Goal: Task Accomplishment & Management: Manage account settings

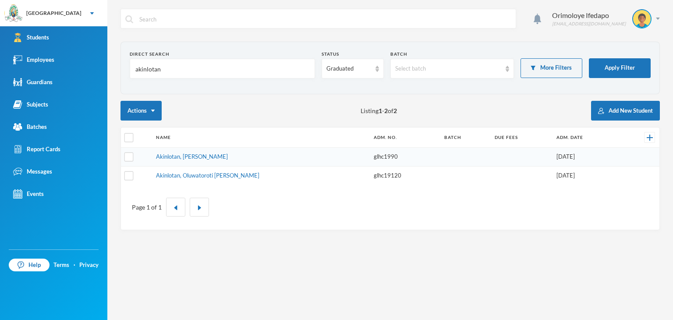
drag, startPoint x: 48, startPoint y: 105, endPoint x: 109, endPoint y: 106, distance: 61.4
click at [48, 105] on div "Subjects" at bounding box center [30, 104] width 35 height 9
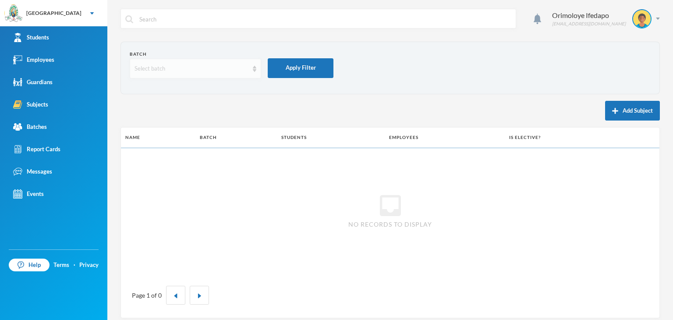
click at [182, 70] on div "Select batch" at bounding box center [192, 68] width 114 height 9
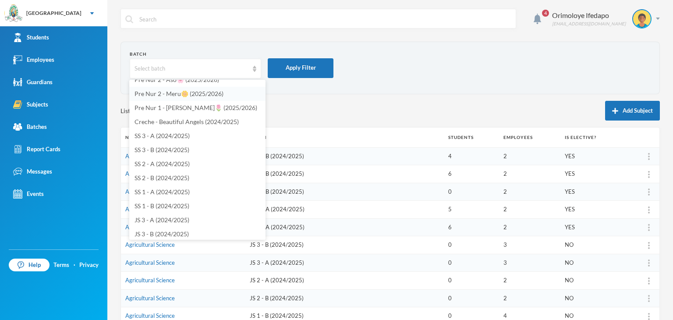
scroll to position [395, 0]
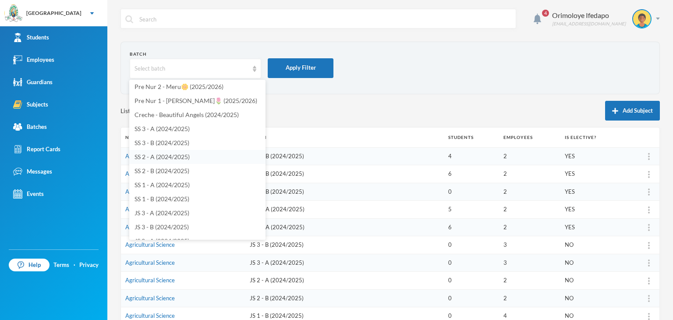
click at [146, 158] on span "SS 2 - A (2024/2025)" at bounding box center [162, 156] width 55 height 7
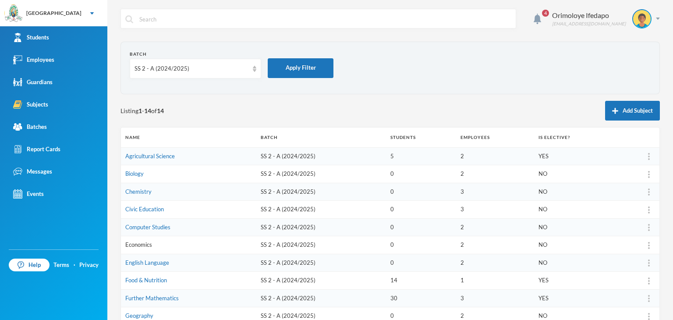
click at [145, 244] on link "Economics" at bounding box center [138, 244] width 27 height 7
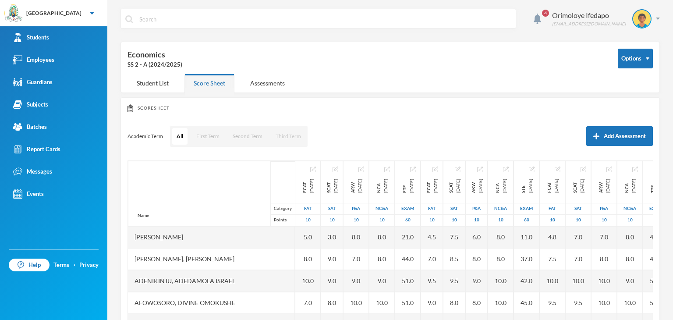
click at [292, 136] on button "Third Term" at bounding box center [288, 136] width 34 height 17
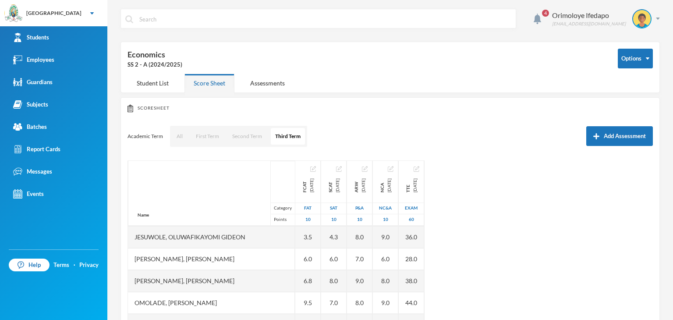
scroll to position [307, 0]
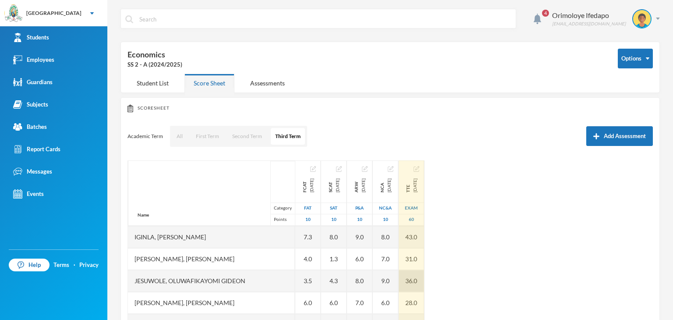
click at [403, 274] on div "36.0" at bounding box center [411, 281] width 25 height 22
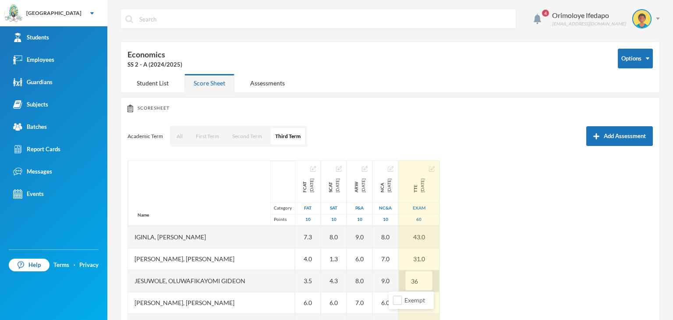
type input "3"
type input "48"
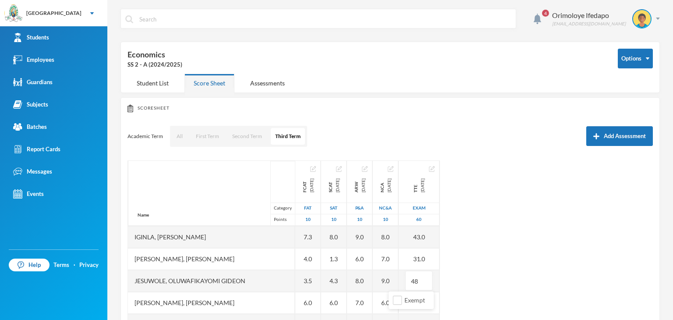
click at [484, 245] on div "Name Category Points Abiodun, Stephen Aduragbemi Adams-busali, Maxwell Oshoriam…" at bounding box center [391, 269] width 526 height 219
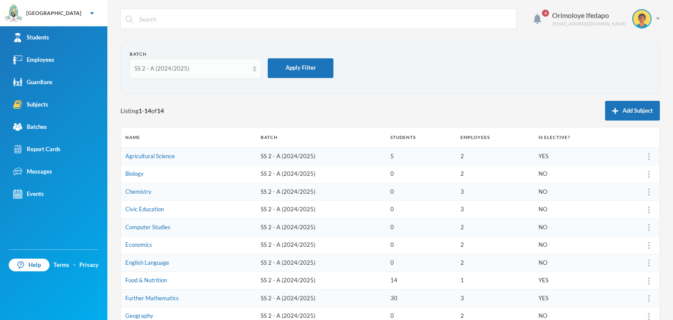
click at [169, 73] on div "SS 2 - A (2024/2025)" at bounding box center [196, 69] width 132 height 20
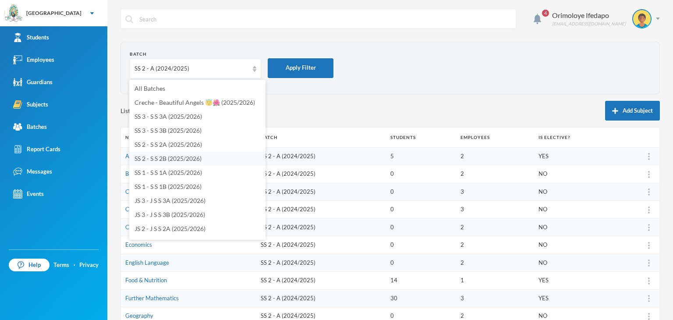
click at [160, 154] on li "SS 2 - S S 2B (2025/2026)" at bounding box center [197, 159] width 136 height 14
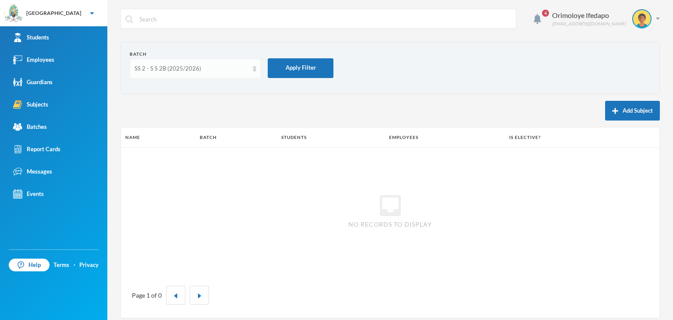
click at [188, 68] on div "SS 2 - S S 2B (2025/2026)" at bounding box center [192, 68] width 114 height 9
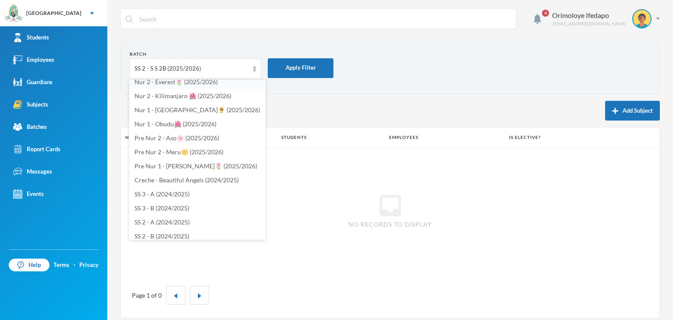
scroll to position [351, 0]
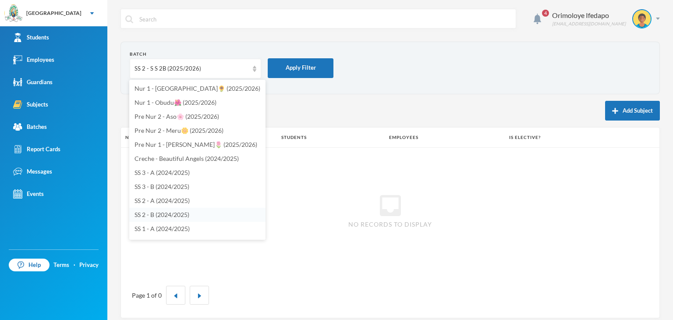
click at [179, 210] on li "SS 2 - B (2024/2025)" at bounding box center [197, 215] width 136 height 14
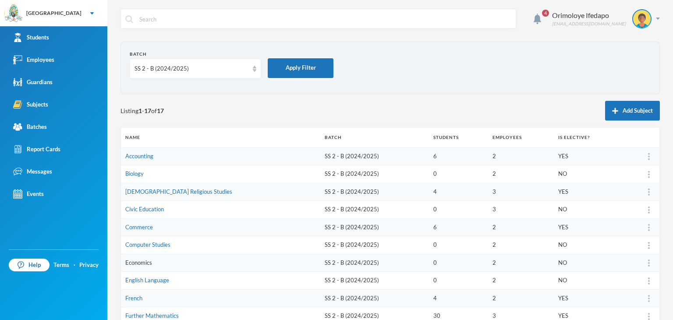
click at [142, 265] on link "Economics" at bounding box center [138, 262] width 27 height 7
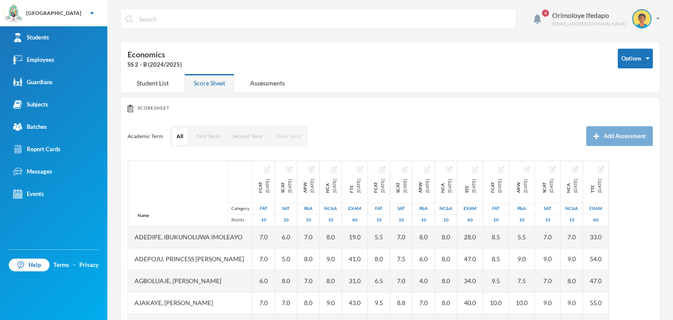
click at [286, 132] on button "Third Term" at bounding box center [288, 136] width 34 height 17
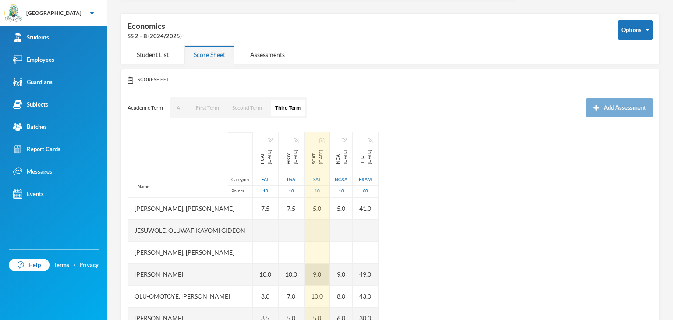
scroll to position [44, 0]
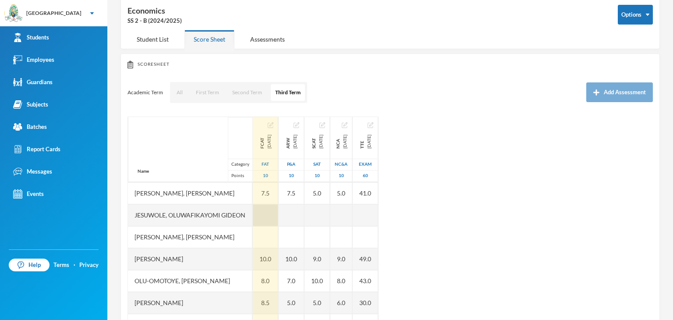
click at [278, 214] on div at bounding box center [265, 215] width 25 height 22
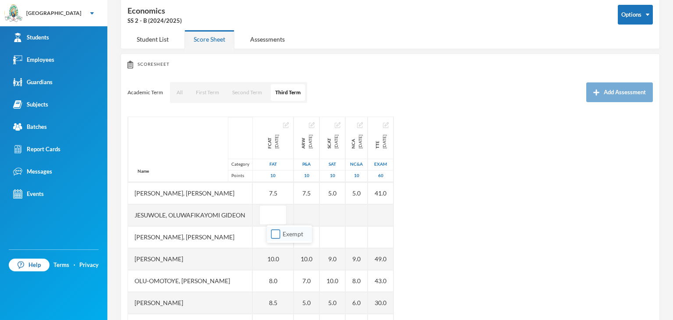
click at [281, 237] on span "Exempt" at bounding box center [293, 233] width 28 height 7
click at [281, 237] on input "Exempt" at bounding box center [275, 234] width 9 height 9
checkbox input "true"
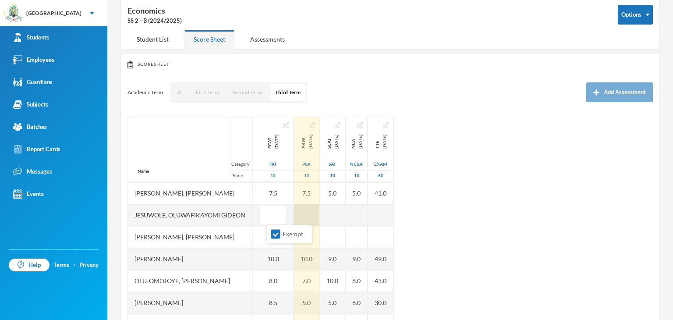
click at [312, 217] on div at bounding box center [306, 215] width 25 height 22
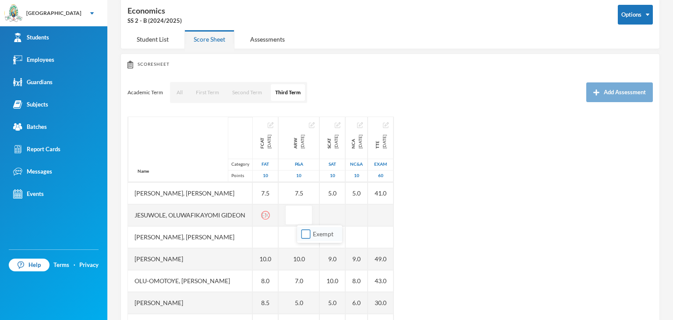
click at [303, 231] on input "Exempt" at bounding box center [306, 234] width 9 height 9
checkbox input "true"
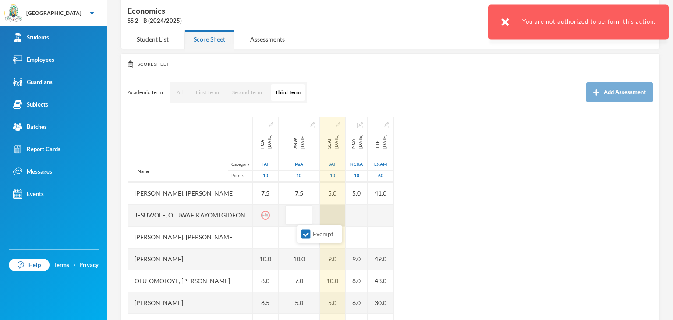
click at [343, 211] on div at bounding box center [332, 215] width 25 height 22
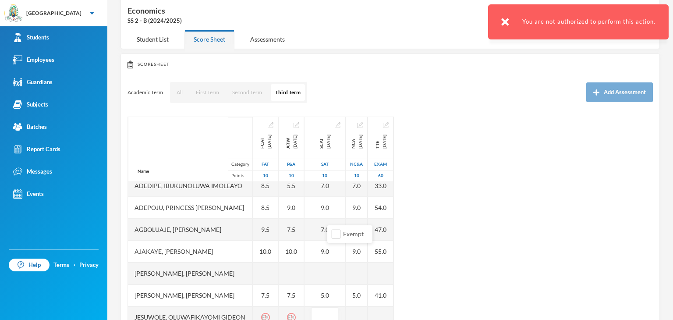
scroll to position [0, 0]
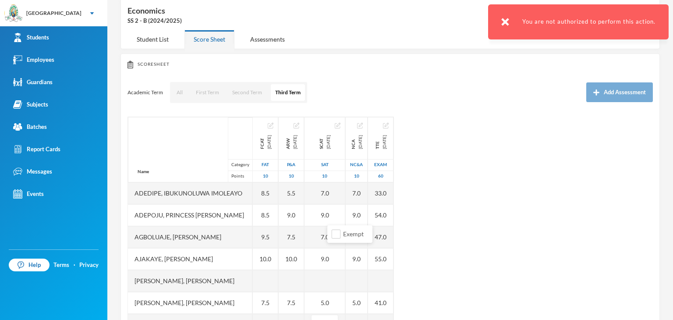
click at [505, 23] on img at bounding box center [506, 22] width 8 height 8
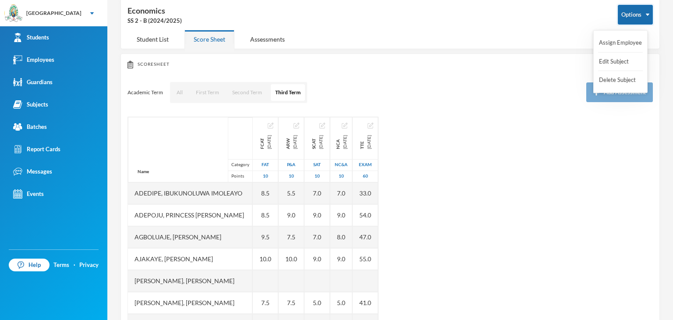
click at [640, 18] on button "Options" at bounding box center [635, 15] width 35 height 20
click at [634, 19] on button "Options" at bounding box center [635, 15] width 35 height 20
click at [634, 40] on button "Assign Employee" at bounding box center [620, 43] width 45 height 16
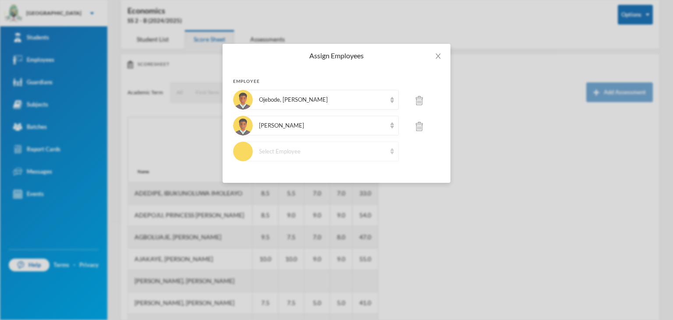
click at [323, 143] on div "Select Employee" at bounding box center [321, 152] width 156 height 20
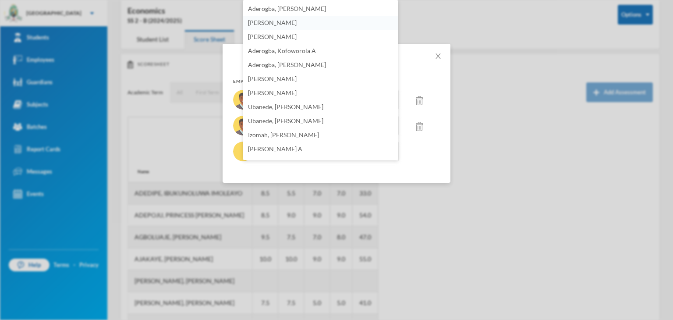
click at [297, 23] on span "Orimoloye, Ifedapo E." at bounding box center [272, 22] width 49 height 7
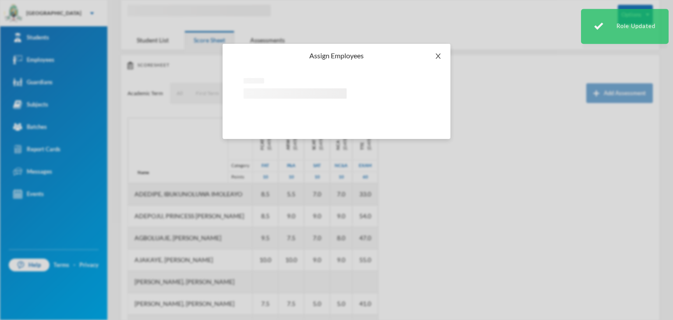
click at [438, 53] on icon "icon: close" at bounding box center [438, 56] width 7 height 7
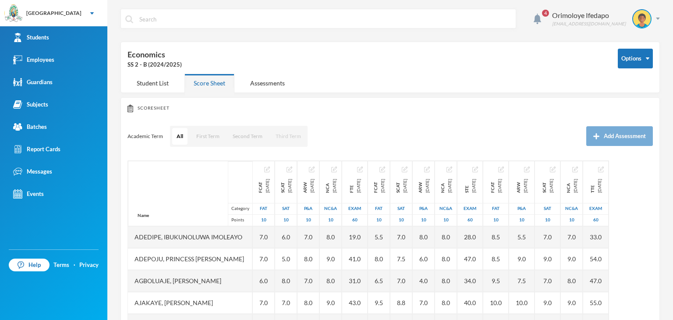
click at [282, 137] on button "Third Term" at bounding box center [288, 136] width 34 height 17
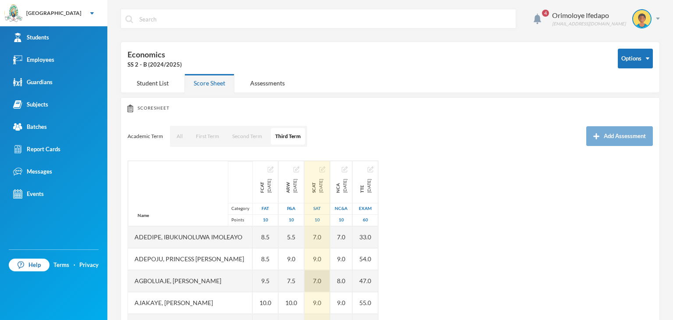
scroll to position [110, 0]
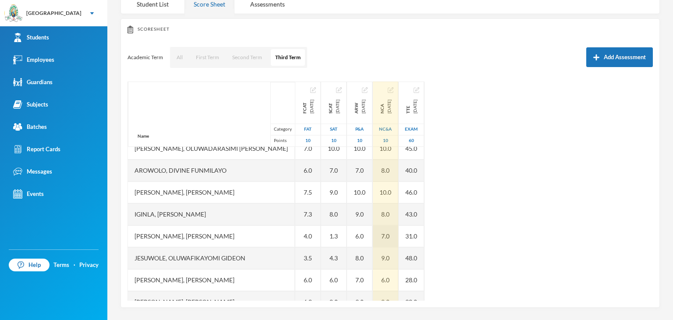
scroll to position [351, 0]
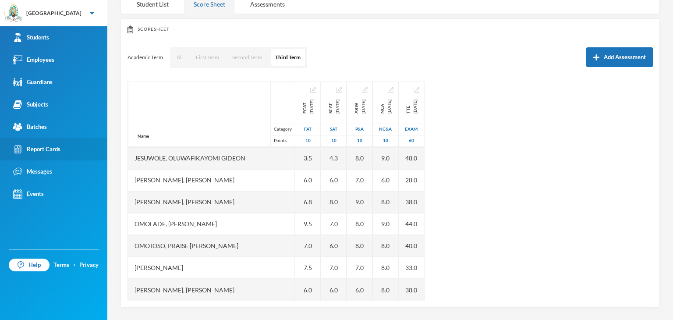
click at [42, 145] on div "Report Cards" at bounding box center [36, 149] width 47 height 9
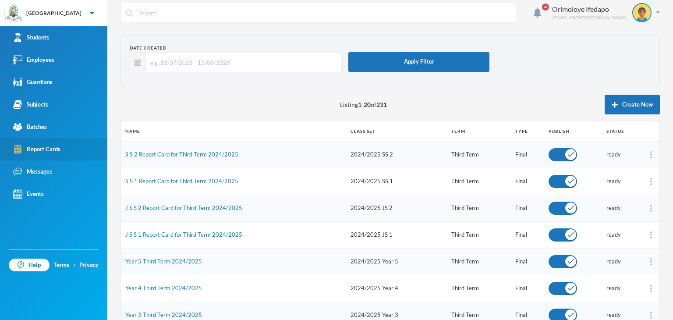
scroll to position [79, 0]
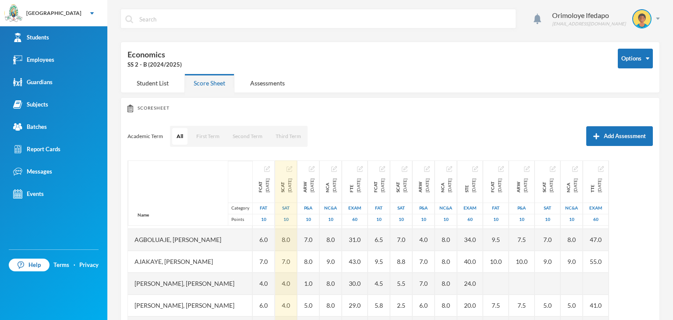
scroll to position [88, 0]
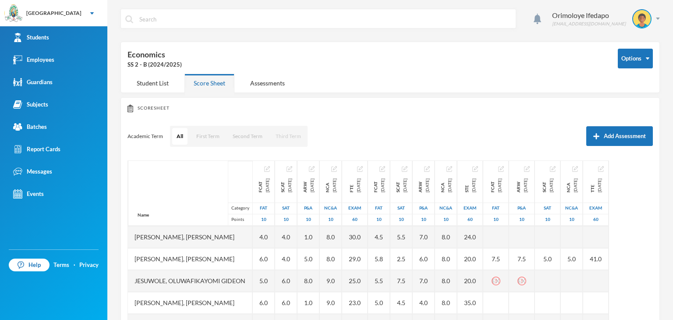
click at [299, 134] on button "Third Term" at bounding box center [288, 136] width 34 height 17
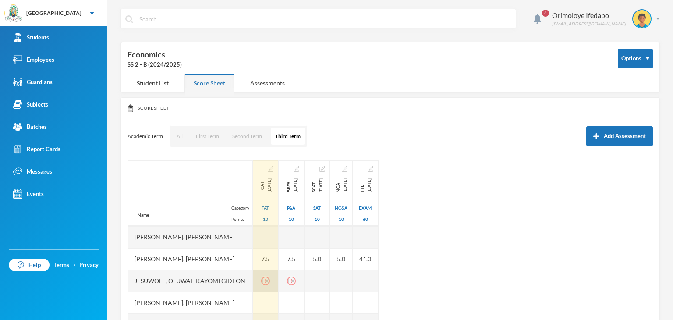
click at [270, 281] on icon "icon: exclamation-circle" at bounding box center [265, 281] width 9 height 9
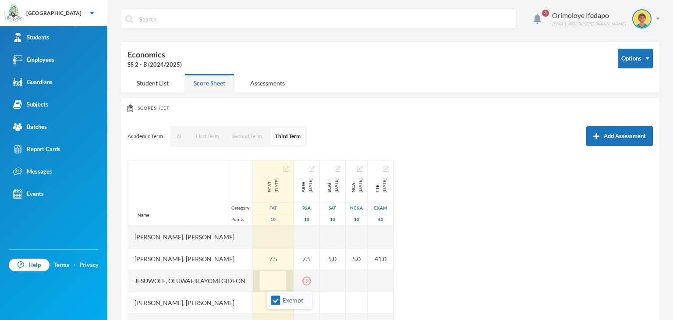
click at [273, 306] on li "Exempt" at bounding box center [289, 300] width 45 height 14
click at [280, 302] on span "Exempt" at bounding box center [293, 299] width 28 height 7
click at [280, 302] on input "Exempt" at bounding box center [275, 300] width 9 height 9
checkbox input "false"
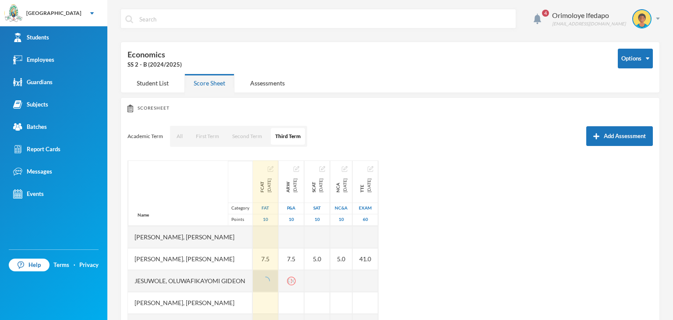
click at [501, 249] on div "Name Category Points Adedipe, Ibukunoluwa [PERSON_NAME], Princess [PERSON_NAME]…" at bounding box center [391, 269] width 526 height 219
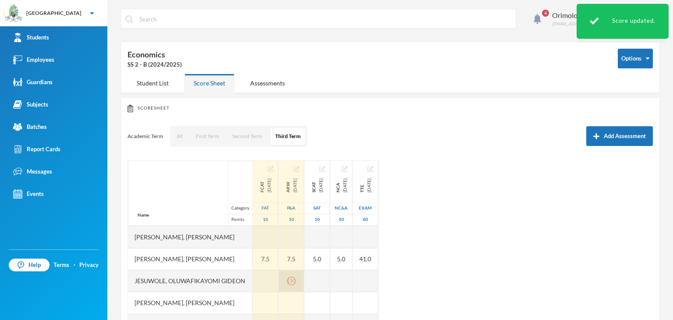
click at [296, 282] on icon "icon: exclamation-circle" at bounding box center [291, 281] width 9 height 9
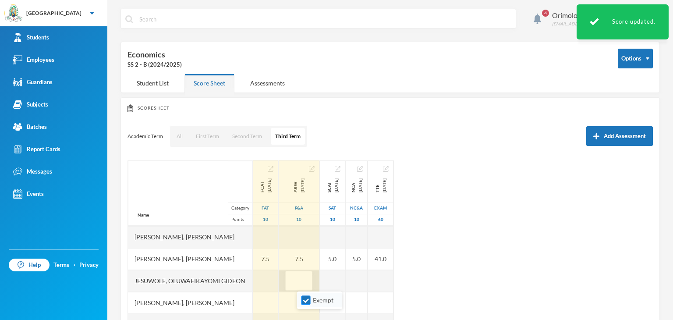
click at [306, 300] on input "Exempt" at bounding box center [306, 300] width 9 height 9
checkbox input "false"
click at [527, 238] on div "Name Category Points Adedipe, Ibukunoluwa [PERSON_NAME], Princess [PERSON_NAME]…" at bounding box center [391, 269] width 526 height 219
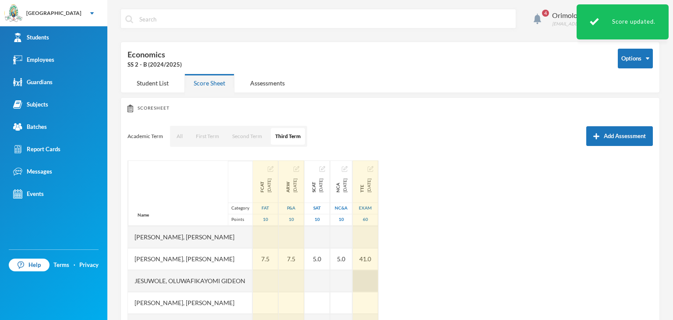
click at [378, 279] on div at bounding box center [365, 281] width 25 height 22
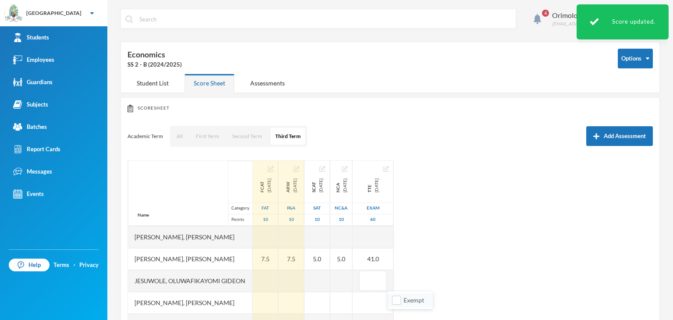
click at [395, 306] on li "Exempt" at bounding box center [410, 300] width 45 height 14
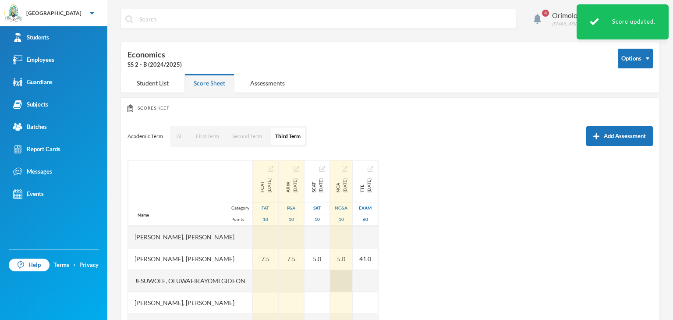
click at [352, 284] on div at bounding box center [342, 281] width 22 height 22
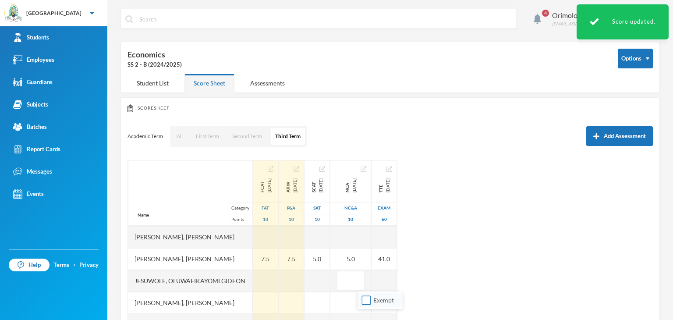
click at [365, 300] on input "Exempt" at bounding box center [366, 300] width 9 height 9
checkbox input "true"
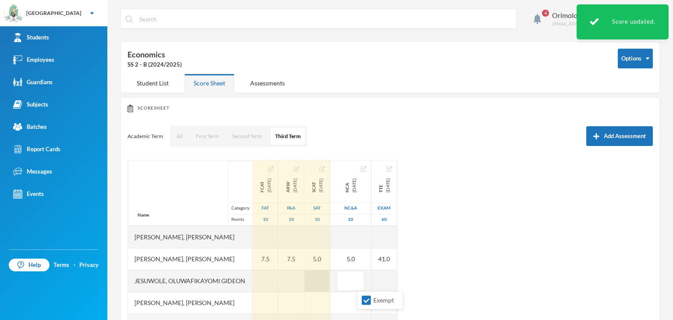
click at [330, 281] on div at bounding box center [317, 281] width 25 height 22
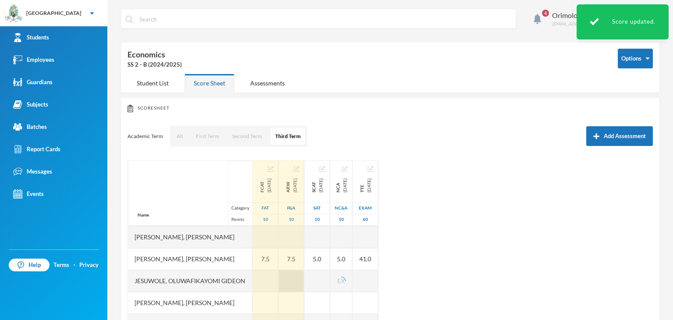
click at [304, 283] on div at bounding box center [291, 281] width 25 height 22
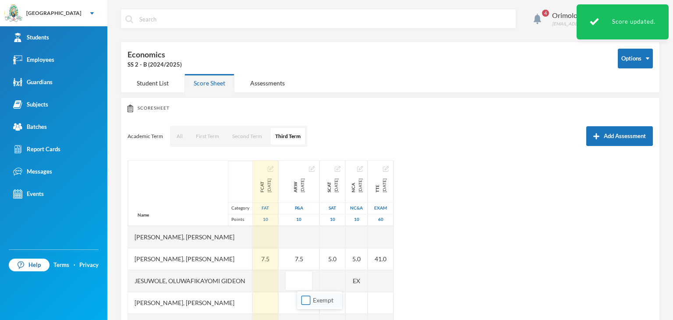
click at [303, 299] on input "Exempt" at bounding box center [306, 300] width 9 height 9
checkbox input "true"
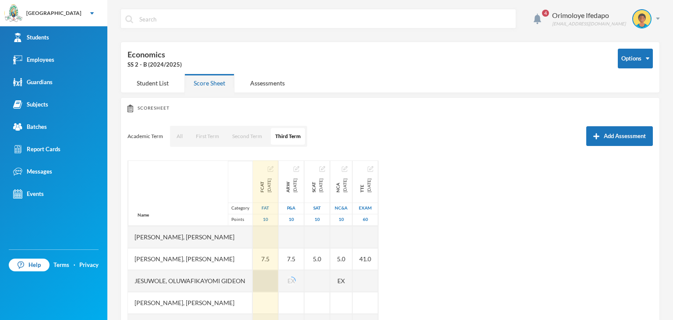
click at [271, 276] on div at bounding box center [265, 281] width 25 height 22
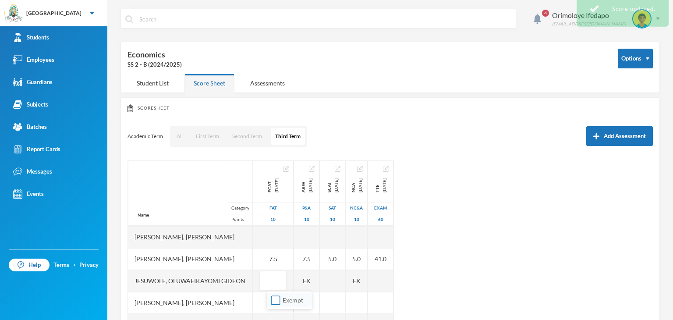
click at [275, 299] on input "Exempt" at bounding box center [275, 300] width 9 height 9
checkbox input "true"
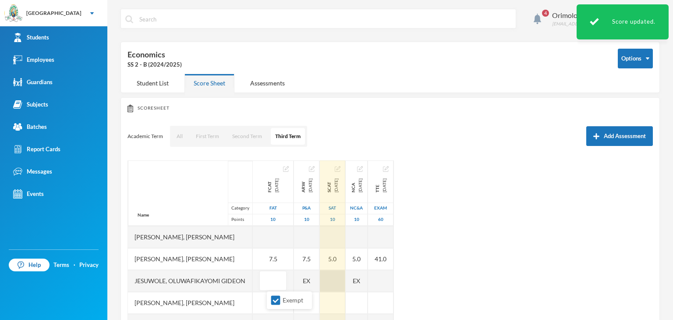
click at [341, 279] on div at bounding box center [332, 281] width 25 height 22
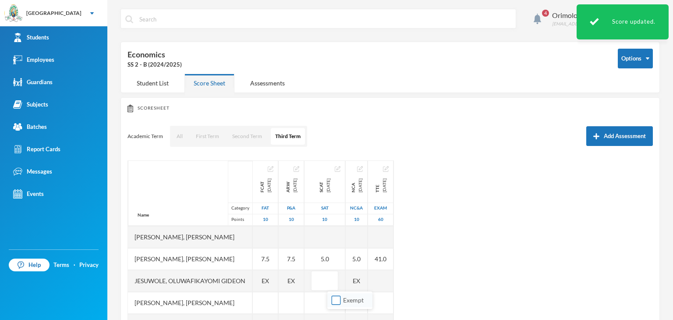
click at [336, 298] on input "Exempt" at bounding box center [336, 300] width 9 height 9
checkbox input "true"
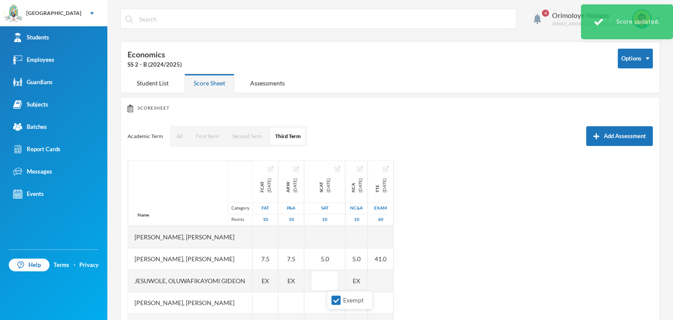
click at [424, 277] on div "Name Category Points Adedipe, Ibukunoluwa [PERSON_NAME], Princess [PERSON_NAME]…" at bounding box center [391, 269] width 526 height 219
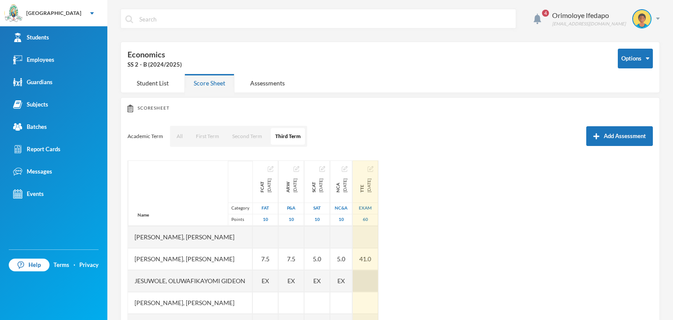
click at [378, 283] on div at bounding box center [365, 281] width 25 height 22
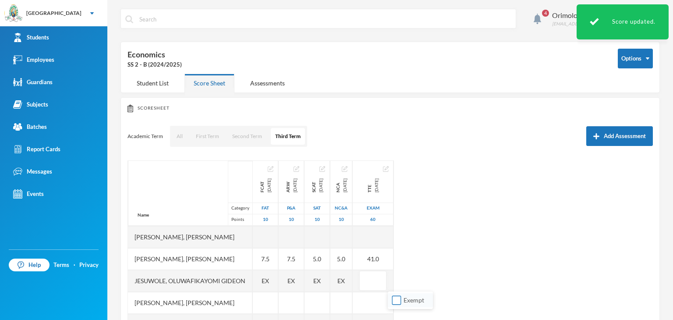
click at [397, 299] on input "Exempt" at bounding box center [396, 300] width 9 height 9
checkbox input "true"
click at [476, 267] on div "Name Category Points Adedipe, Ibukunoluwa [PERSON_NAME], Princess [PERSON_NAME]…" at bounding box center [391, 269] width 526 height 219
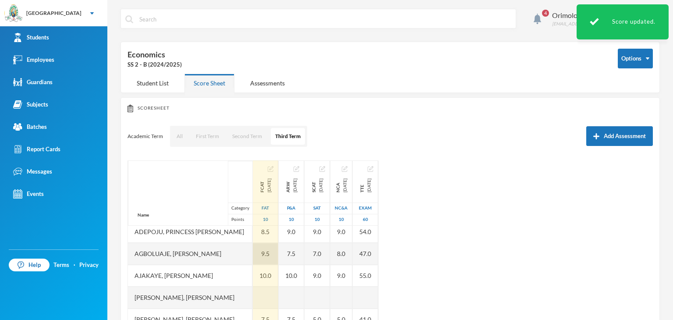
scroll to position [22, 0]
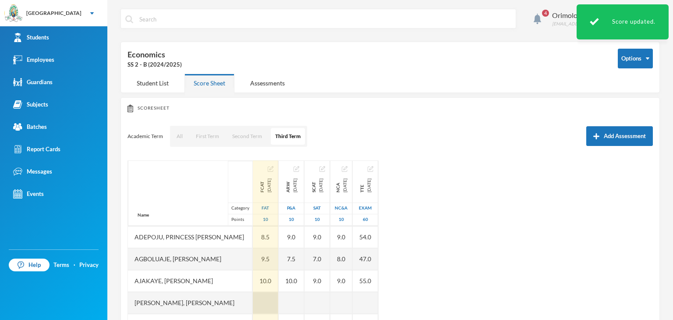
click at [268, 294] on div at bounding box center [265, 303] width 25 height 22
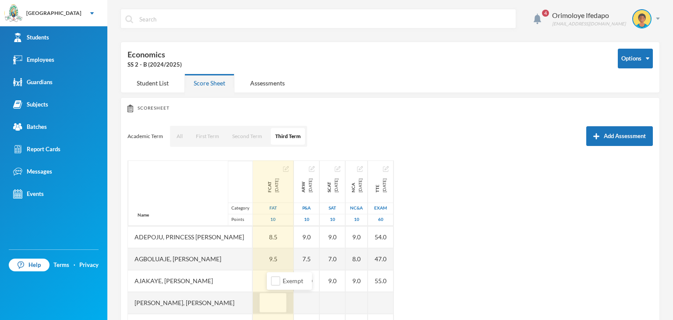
scroll to position [66, 0]
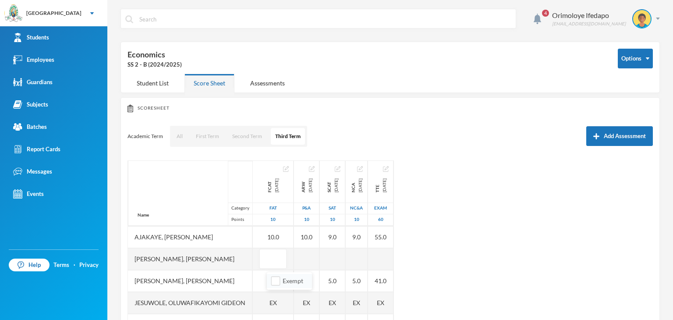
click at [275, 287] on div "Exempt" at bounding box center [289, 281] width 45 height 18
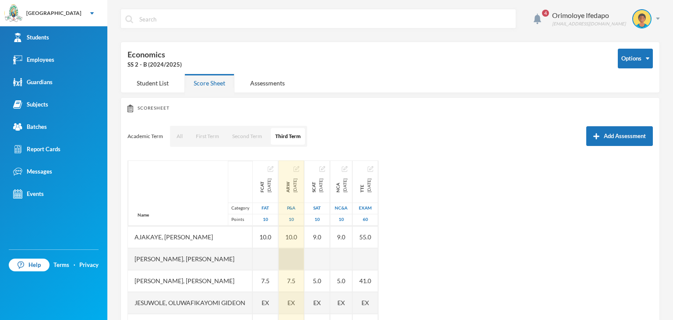
click at [303, 260] on div at bounding box center [291, 259] width 25 height 22
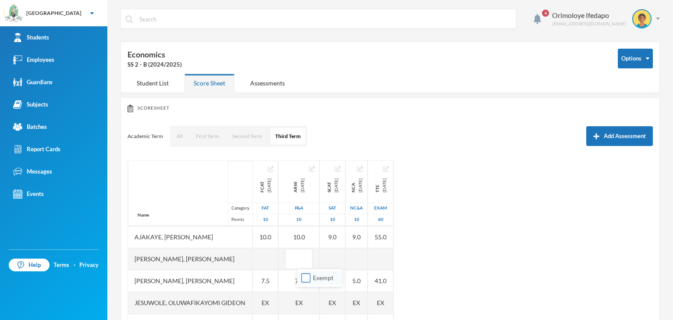
click at [309, 277] on input "Exempt" at bounding box center [306, 278] width 9 height 9
checkbox input "true"
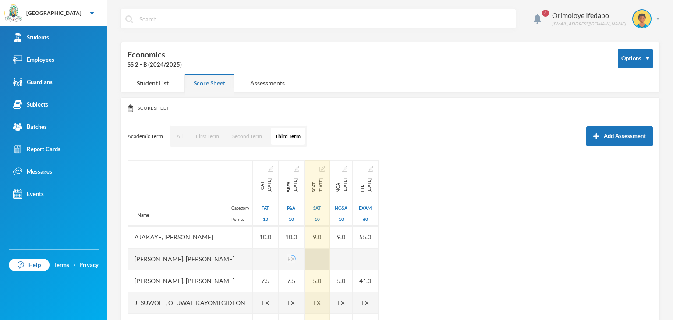
click at [330, 256] on div at bounding box center [317, 259] width 25 height 22
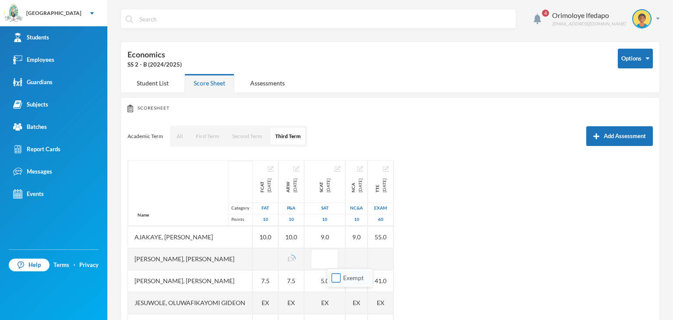
click at [342, 278] on span "Exempt" at bounding box center [354, 277] width 28 height 7
click at [341, 278] on input "Exempt" at bounding box center [336, 278] width 9 height 9
checkbox input "true"
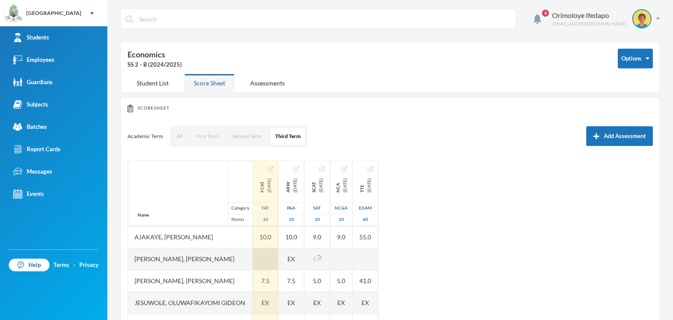
click at [274, 253] on div at bounding box center [265, 259] width 25 height 22
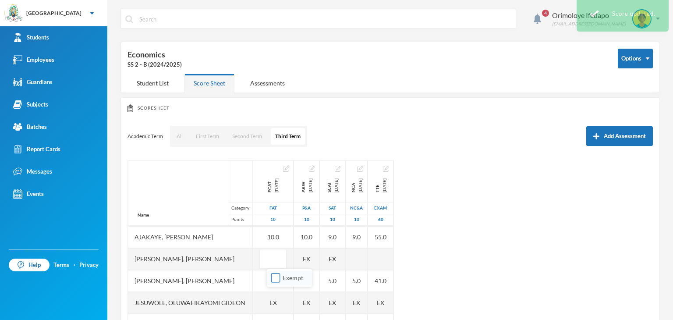
click at [275, 278] on input "Exempt" at bounding box center [275, 278] width 9 height 9
checkbox input "true"
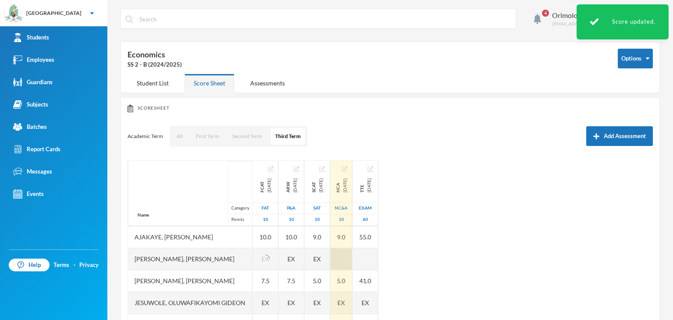
click at [352, 250] on div at bounding box center [342, 259] width 22 height 22
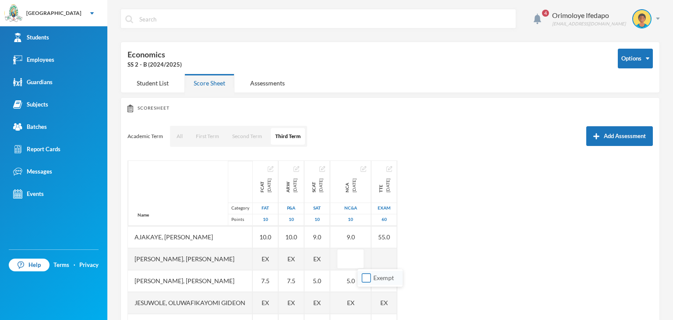
click at [369, 276] on input "Exempt" at bounding box center [366, 278] width 9 height 9
checkbox input "true"
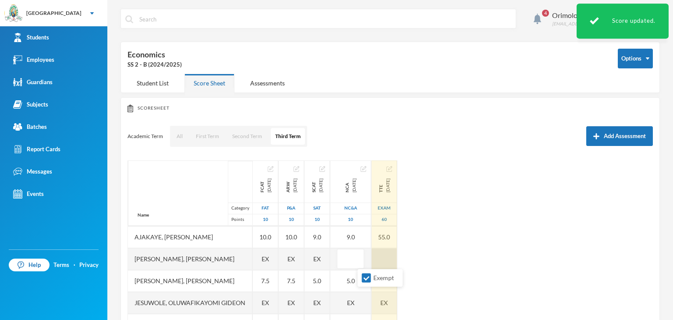
click at [414, 248] on div "Name Category Points Adedipe, Ibukunoluwa [PERSON_NAME], Princess [PERSON_NAME]…" at bounding box center [391, 269] width 526 height 219
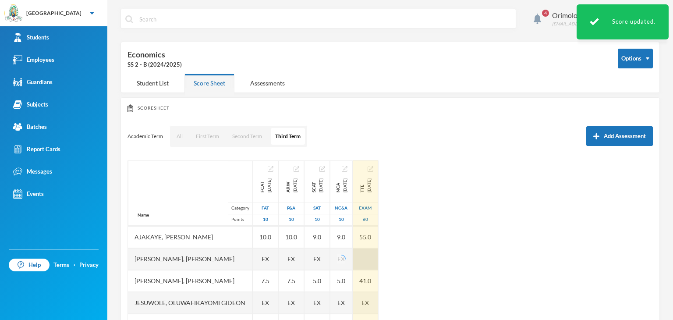
click at [378, 255] on div at bounding box center [365, 259] width 25 height 22
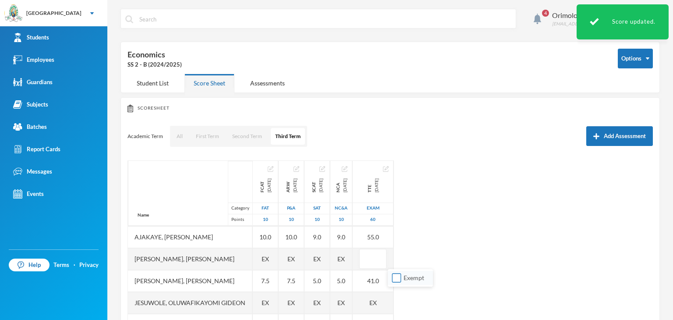
click at [393, 277] on input "Exempt" at bounding box center [396, 278] width 9 height 9
checkbox input "true"
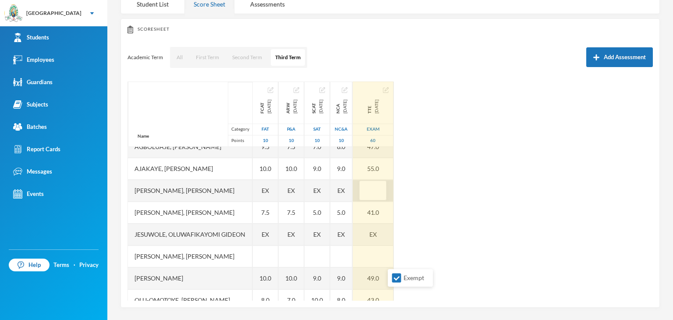
scroll to position [0, 0]
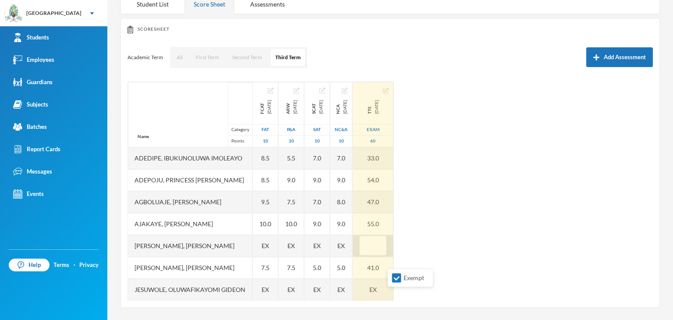
click at [382, 248] on input "text" at bounding box center [373, 246] width 18 height 20
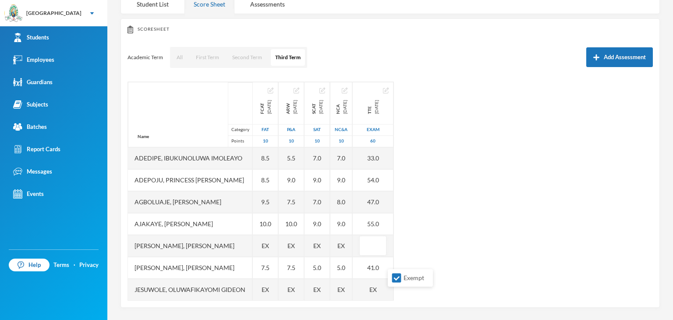
click at [459, 235] on div "Name Category Points Adedipe, Ibukunoluwa [PERSON_NAME], Princess [PERSON_NAME]…" at bounding box center [391, 191] width 526 height 219
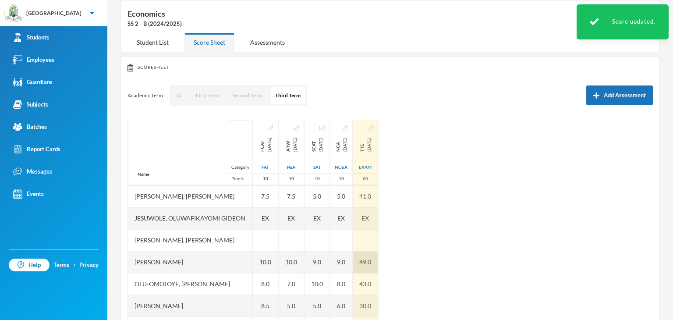
scroll to position [79, 0]
